Goal: Task Accomplishment & Management: Manage account settings

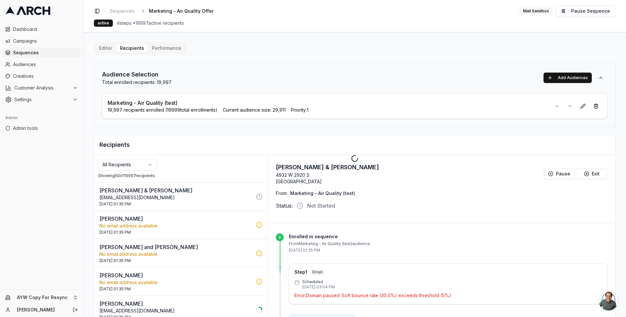
click at [111, 49] on div at bounding box center [354, 158] width 542 height 317
click at [103, 49] on div at bounding box center [354, 158] width 542 height 317
click at [145, 165] on html "Dashboard Campaigns Sequences Audiences Creatives Customer Analysis Settings Ad…" at bounding box center [313, 158] width 626 height 317
click at [184, 124] on html "Dashboard Campaigns Sequences Audiences Creatives Customer Analysis Settings Ad…" at bounding box center [313, 158] width 626 height 317
click at [160, 230] on div "[DATE] 01:35 PM" at bounding box center [175, 232] width 152 height 5
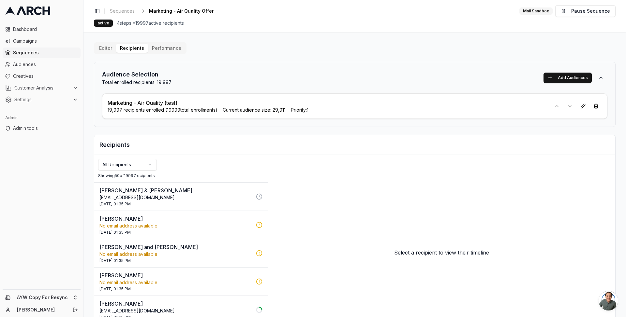
click at [200, 226] on p "No email address available" at bounding box center [175, 226] width 152 height 7
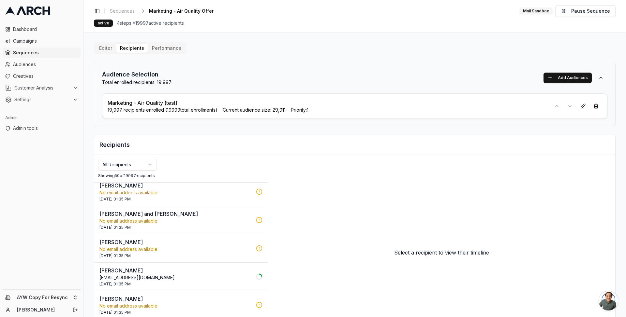
scroll to position [38, 0]
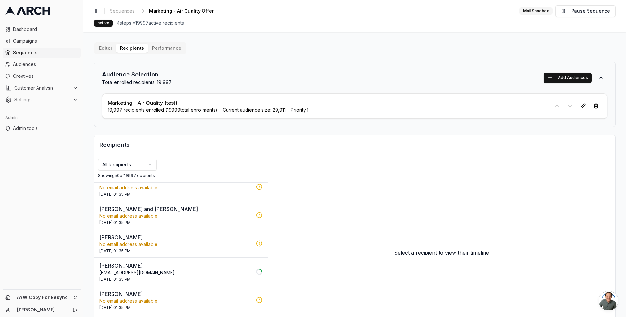
click at [206, 212] on p "[PERSON_NAME] and [PERSON_NAME]" at bounding box center [175, 209] width 152 height 8
